Goal: Find specific page/section: Find specific page/section

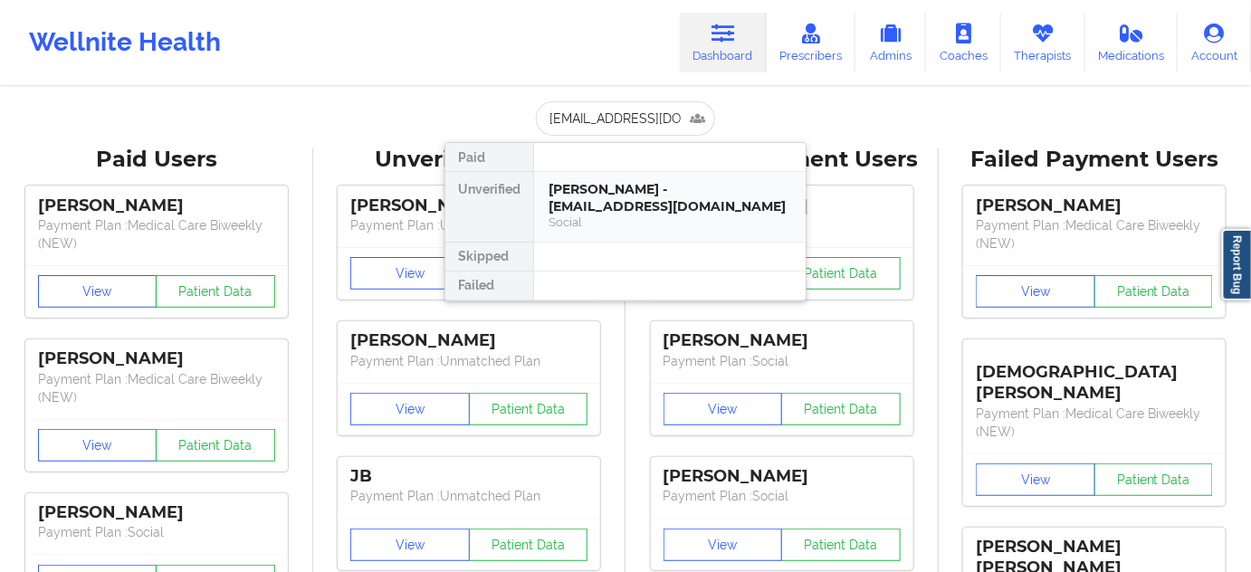
drag, startPoint x: 0, startPoint y: 0, endPoint x: 598, endPoint y: 197, distance: 630.1
click at [598, 197] on div "[PERSON_NAME] - [EMAIL_ADDRESS][DOMAIN_NAME]" at bounding box center [670, 197] width 243 height 33
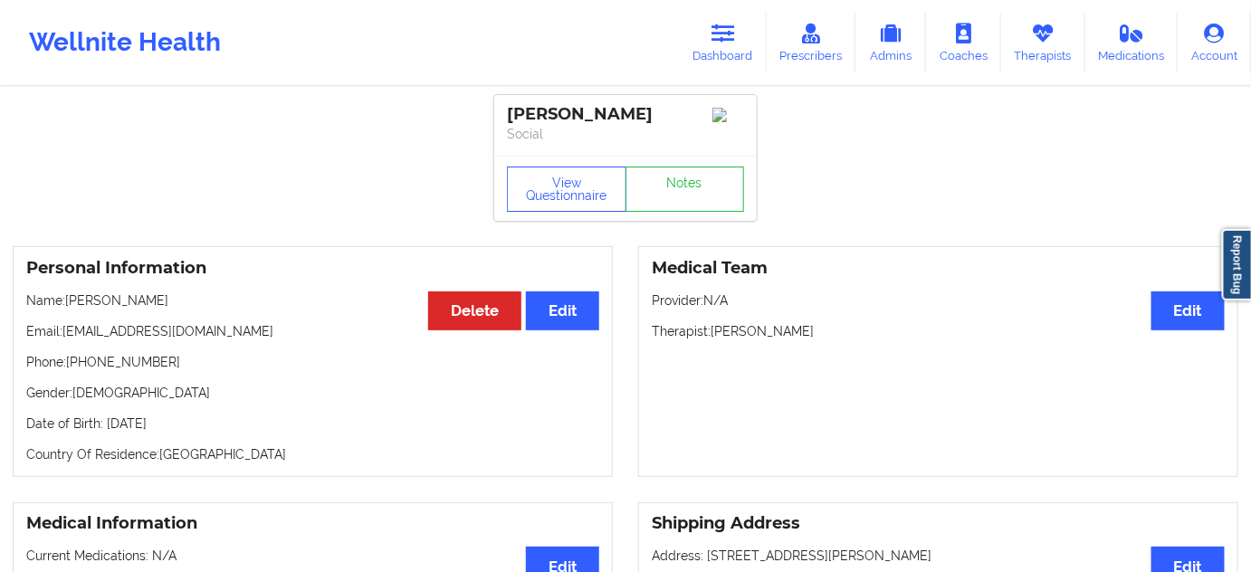
drag, startPoint x: 714, startPoint y: 332, endPoint x: 839, endPoint y: 328, distance: 125.0
click at [839, 328] on p "Therapist: [PERSON_NAME]" at bounding box center [938, 331] width 573 height 18
copy p "[PERSON_NAME]"
click at [563, 208] on button "View Questionnaire" at bounding box center [567, 189] width 120 height 45
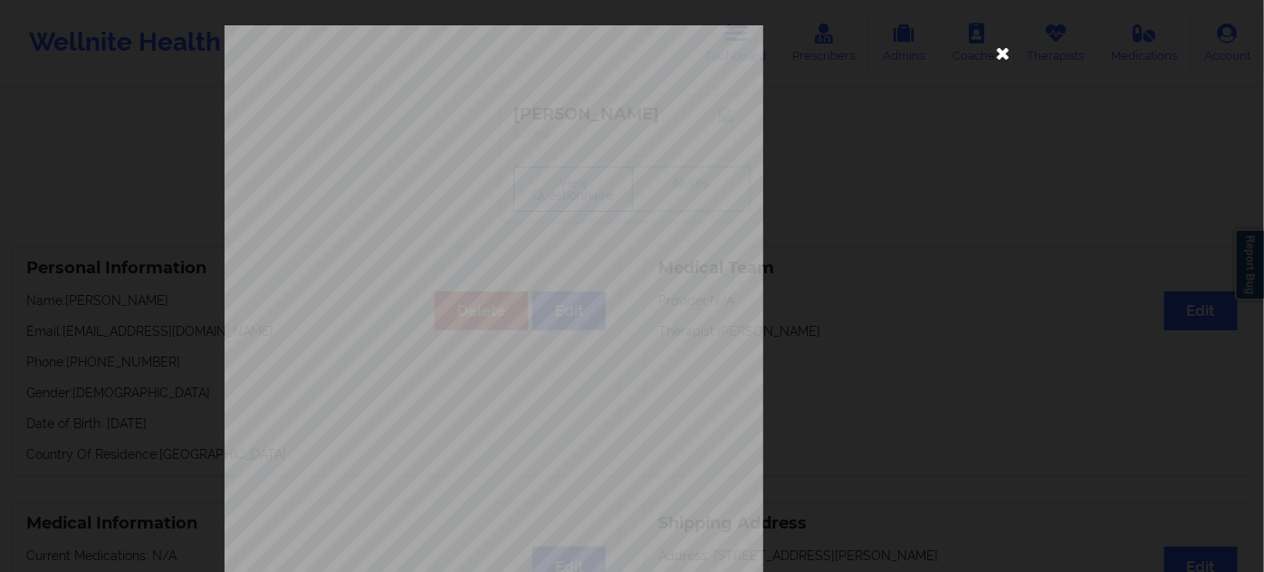
click at [999, 53] on icon at bounding box center [1003, 52] width 29 height 29
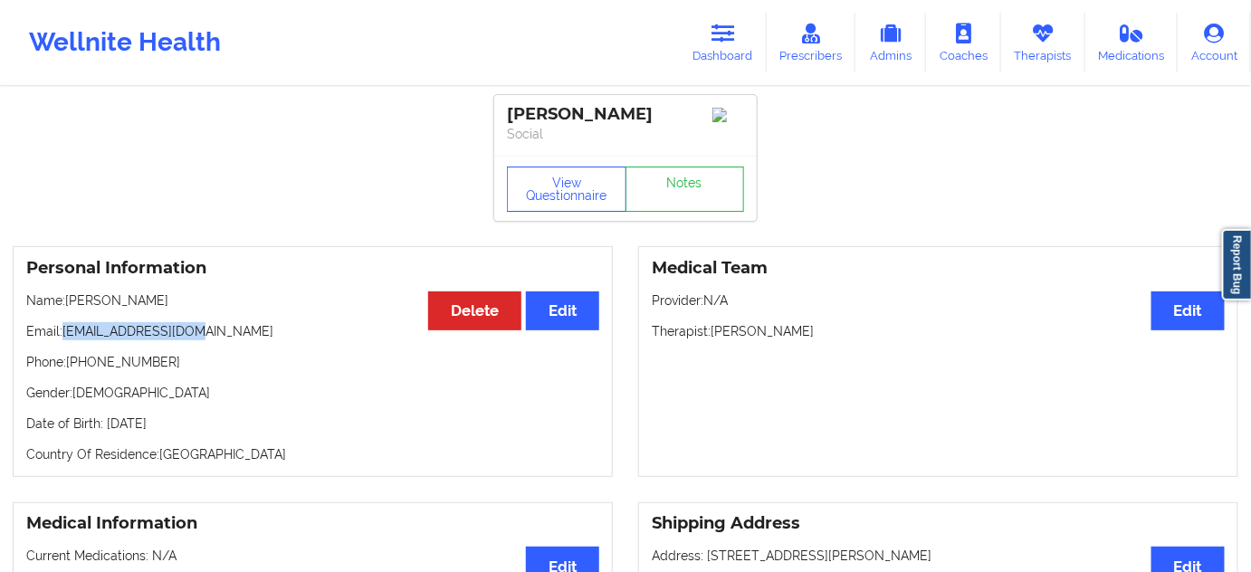
drag, startPoint x: 62, startPoint y: 337, endPoint x: 237, endPoint y: 331, distance: 175.7
click at [237, 331] on p "Email: [EMAIL_ADDRESS][DOMAIN_NAME]" at bounding box center [312, 331] width 573 height 18
copy p "[EMAIL_ADDRESS][DOMAIN_NAME]"
drag, startPoint x: 686, startPoint y: 118, endPoint x: 432, endPoint y: 84, distance: 256.6
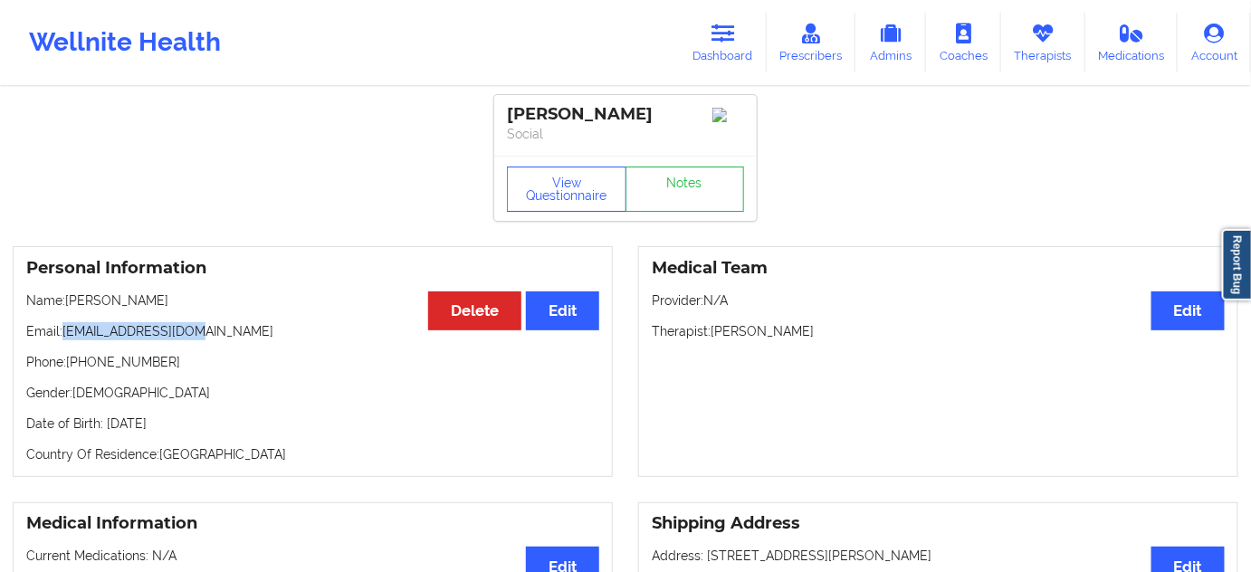
copy div "[PERSON_NAME]"
click at [637, 140] on p "Social" at bounding box center [625, 134] width 237 height 18
click at [579, 115] on div "[PERSON_NAME]" at bounding box center [625, 114] width 237 height 21
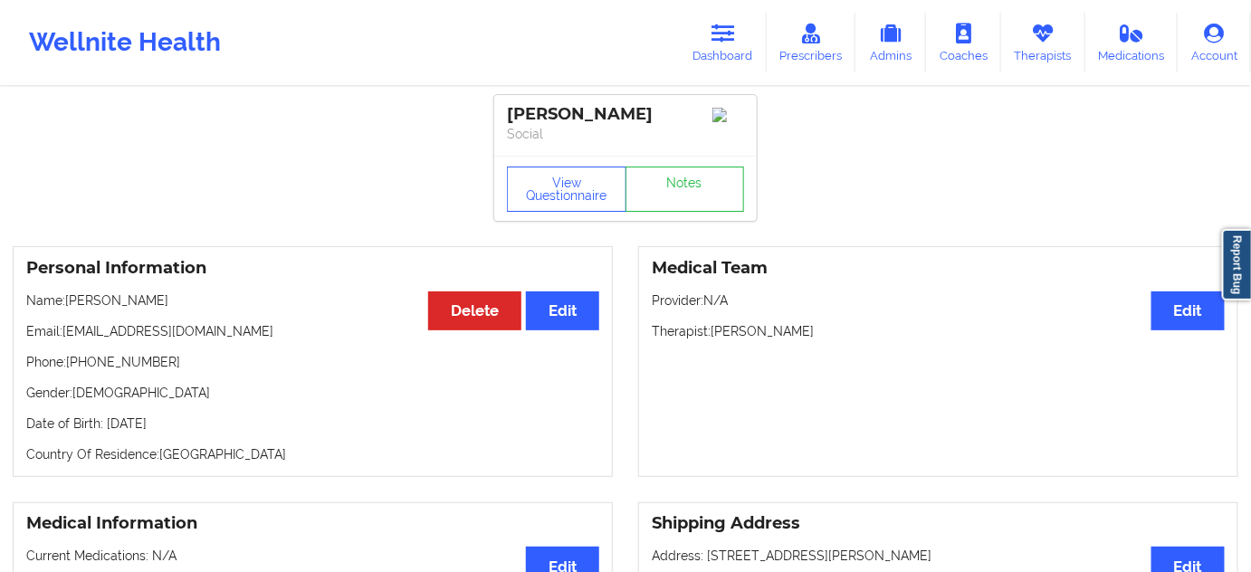
copy div "[PERSON_NAME]"
click at [603, 202] on button "View Questionnaire" at bounding box center [567, 189] width 120 height 45
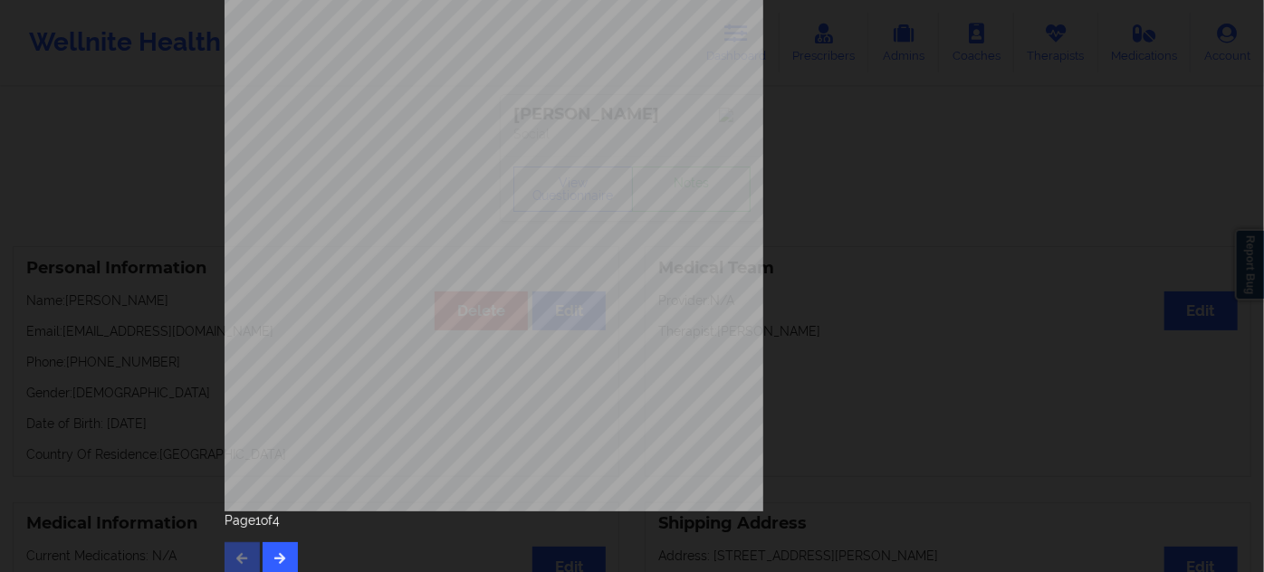
scroll to position [292, 0]
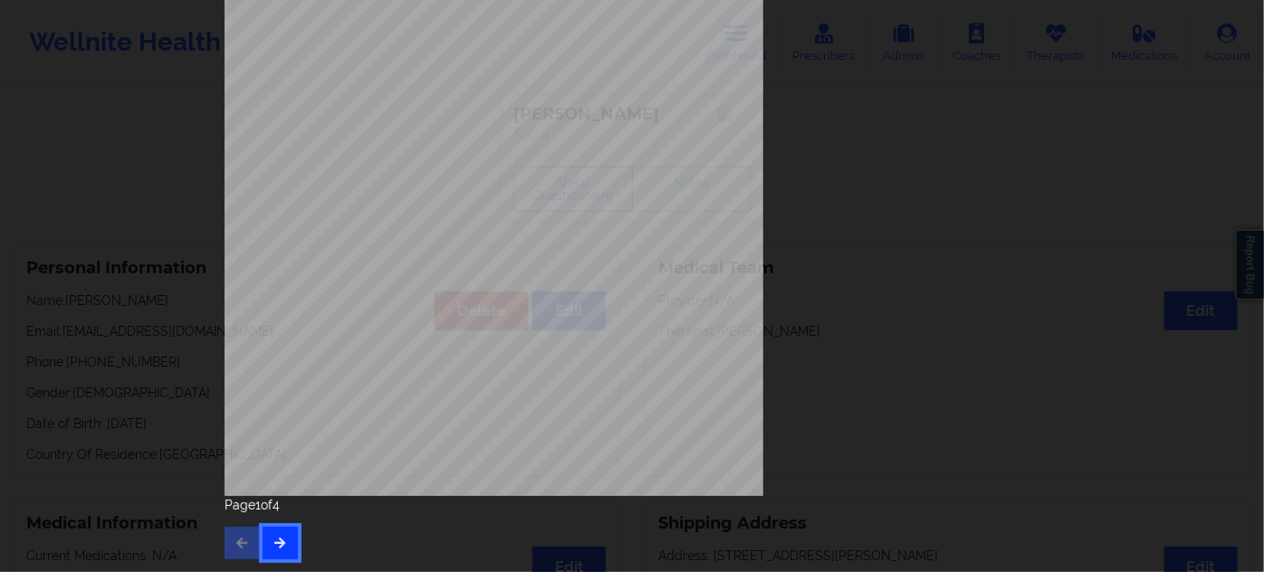
click at [284, 552] on button "button" at bounding box center [280, 543] width 35 height 33
click at [279, 545] on icon "button" at bounding box center [280, 542] width 15 height 11
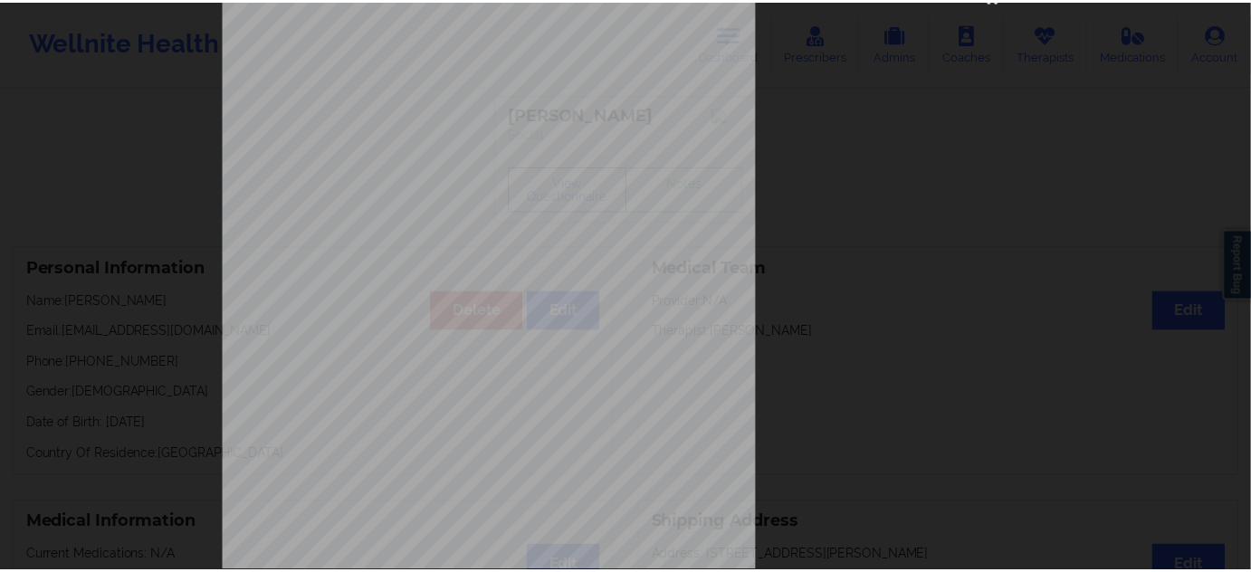
scroll to position [0, 0]
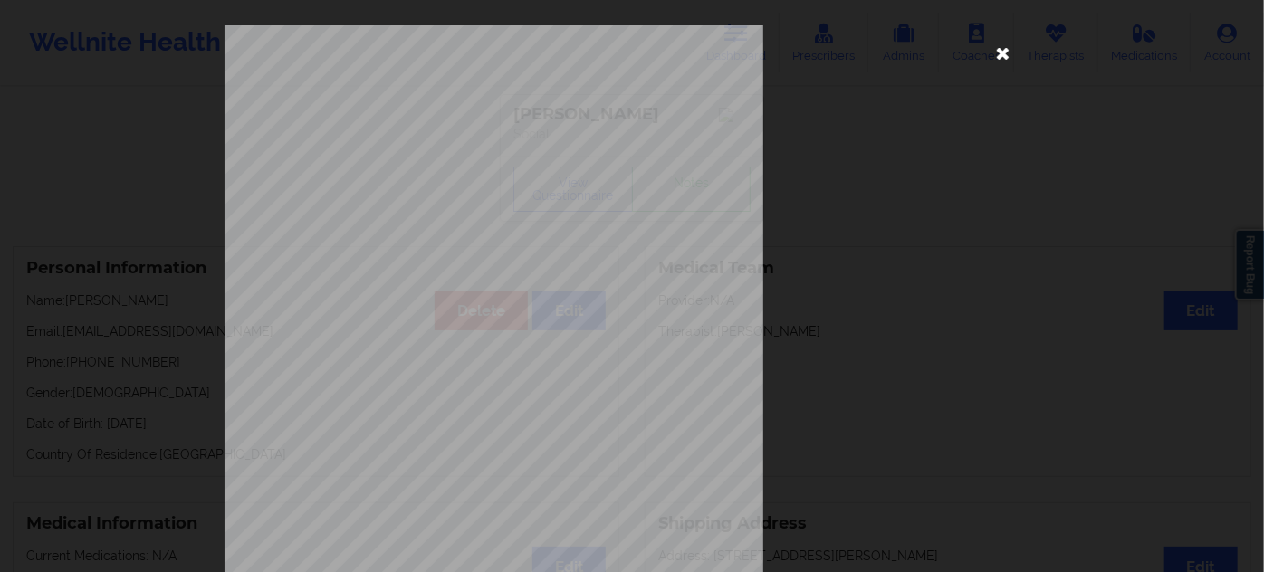
click at [1001, 53] on icon at bounding box center [1003, 52] width 29 height 29
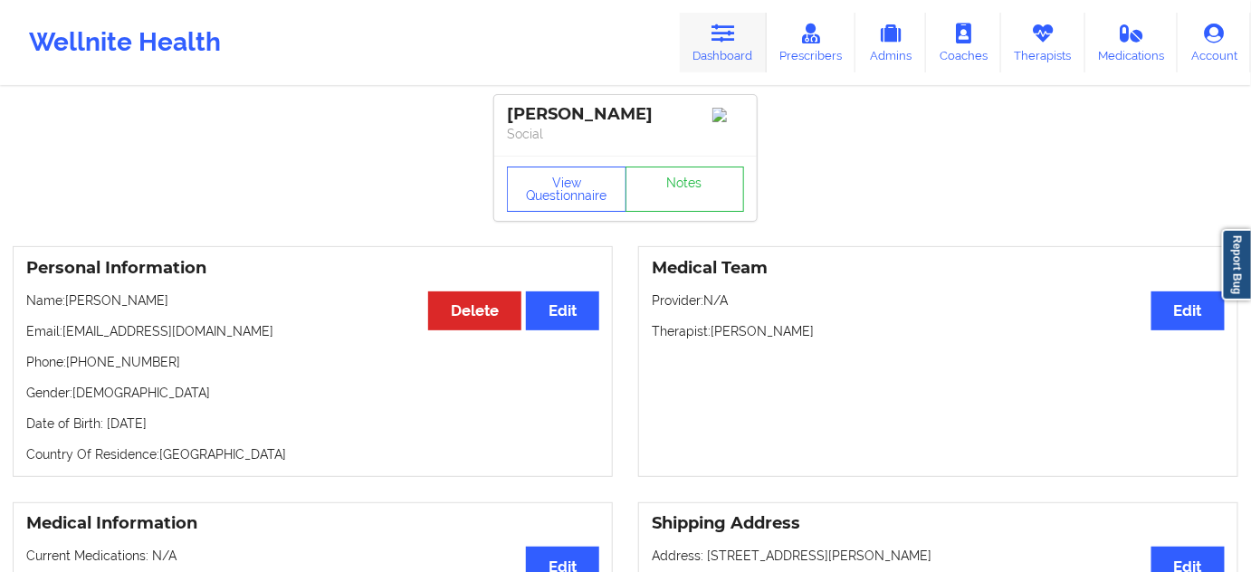
click at [716, 59] on link "Dashboard" at bounding box center [723, 43] width 87 height 60
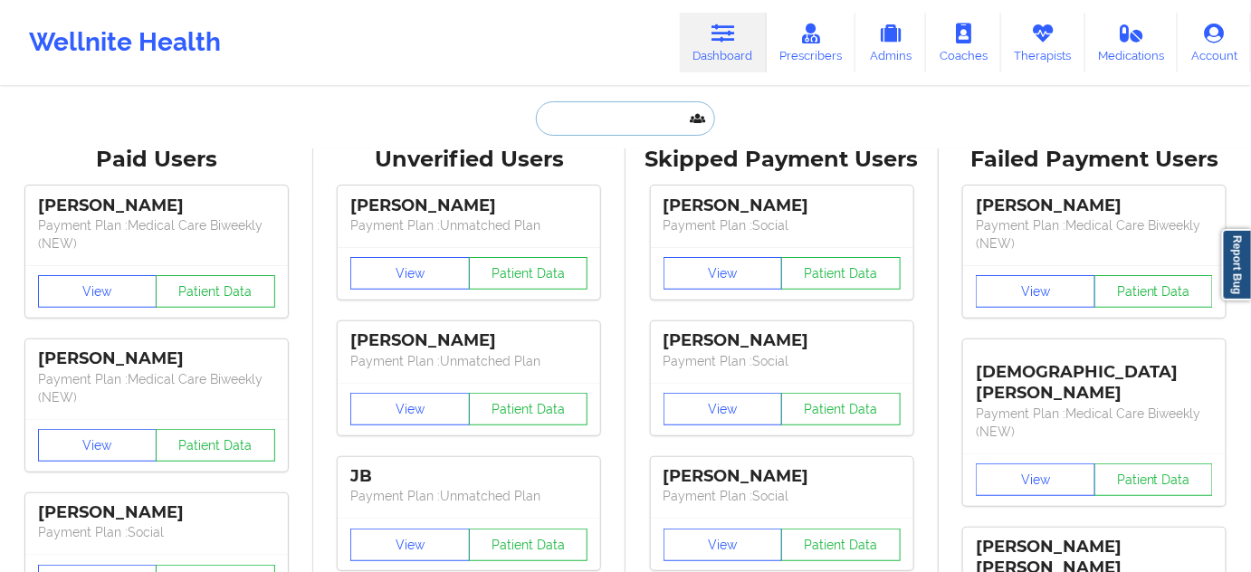
click at [614, 108] on input "text" at bounding box center [625, 118] width 179 height 34
paste input "[PERSON_NAME]"
type input "[PERSON_NAME]"
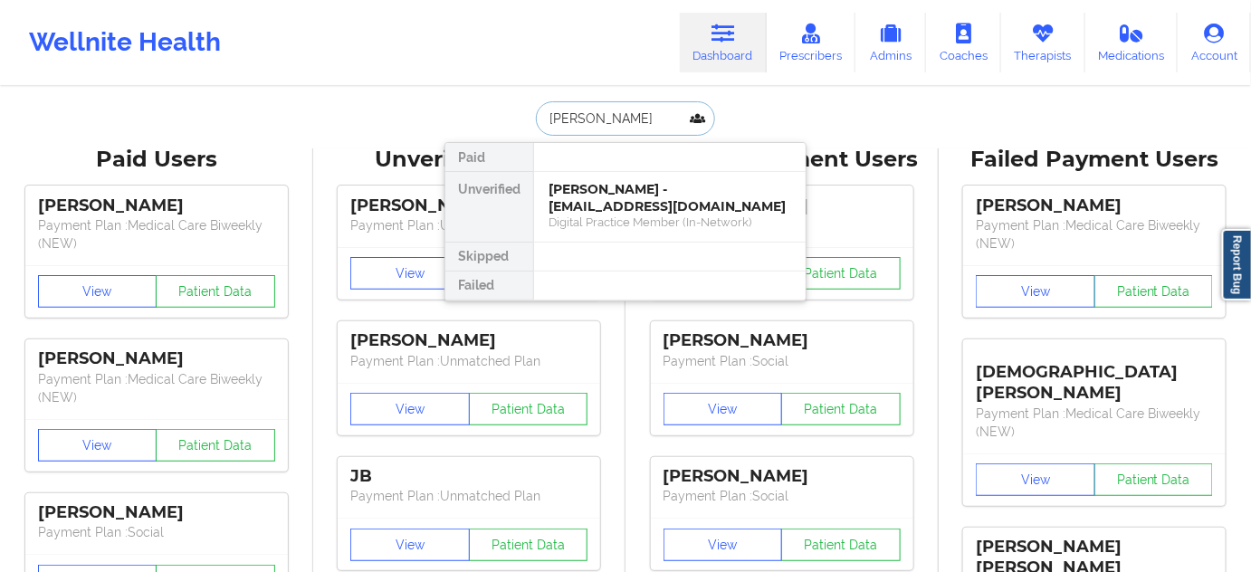
click at [629, 195] on div "[PERSON_NAME] - [EMAIL_ADDRESS][DOMAIN_NAME]" at bounding box center [670, 197] width 243 height 33
